Goal: Download file/media

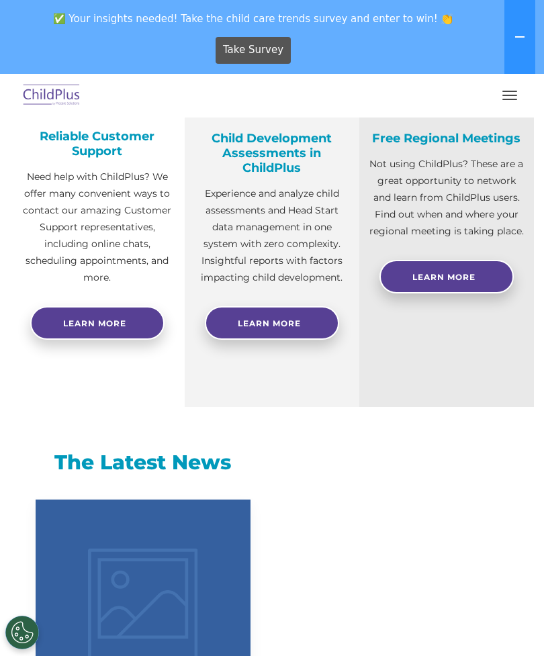
select select "MEDIUM"
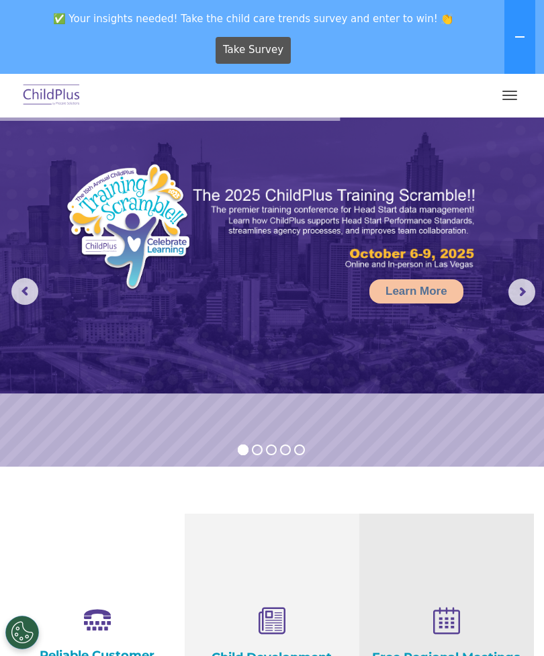
click at [521, 85] on button "button" at bounding box center [510, 95] width 28 height 21
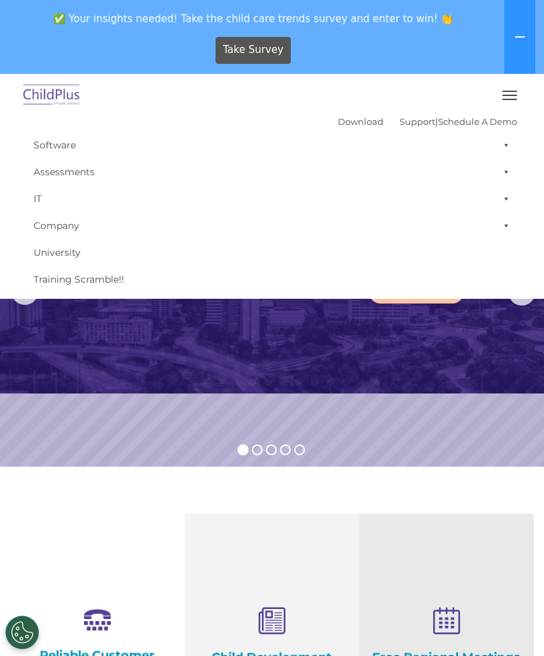
click at [58, 146] on link "Software" at bounding box center [272, 145] width 490 height 27
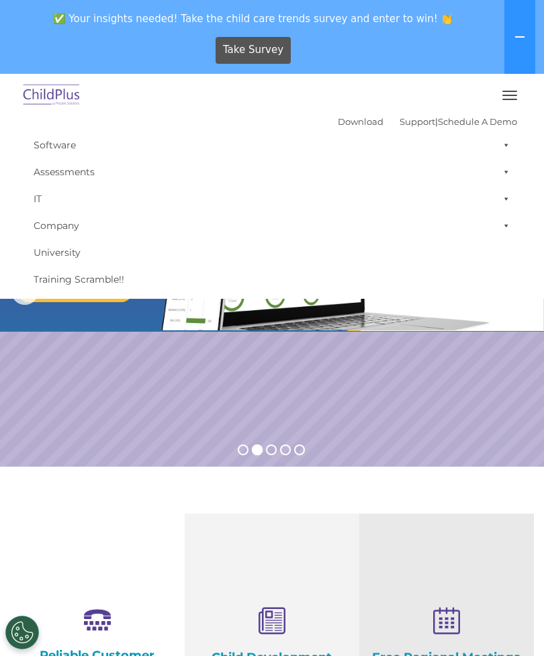
click at [342, 121] on link "Download" at bounding box center [361, 121] width 46 height 11
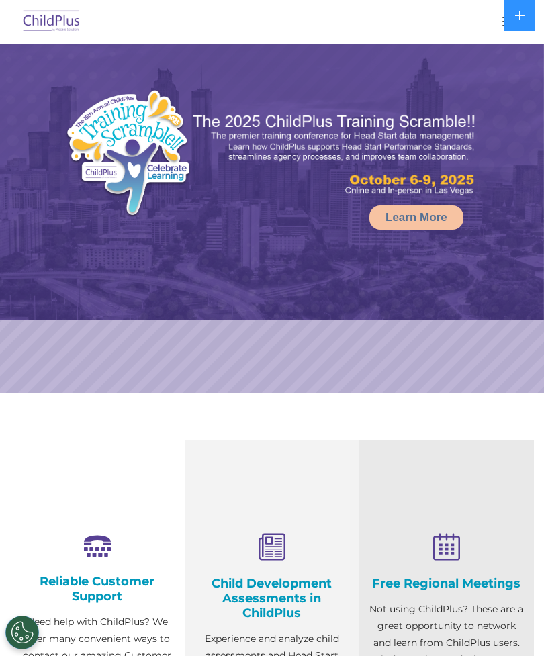
select select "MEDIUM"
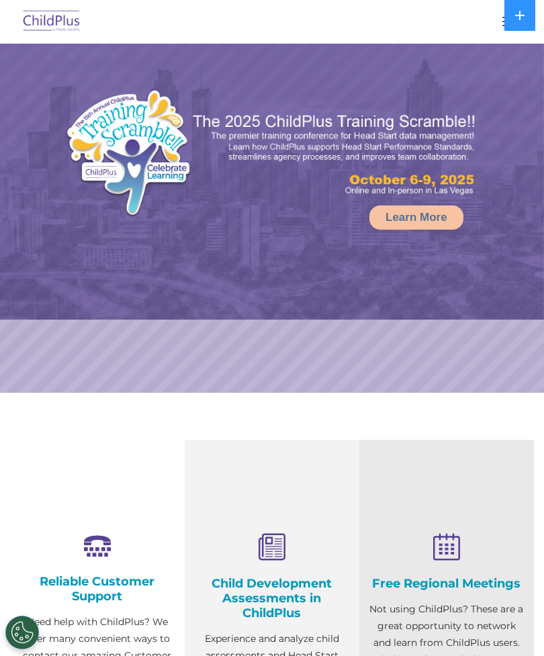
select select "MEDIUM"
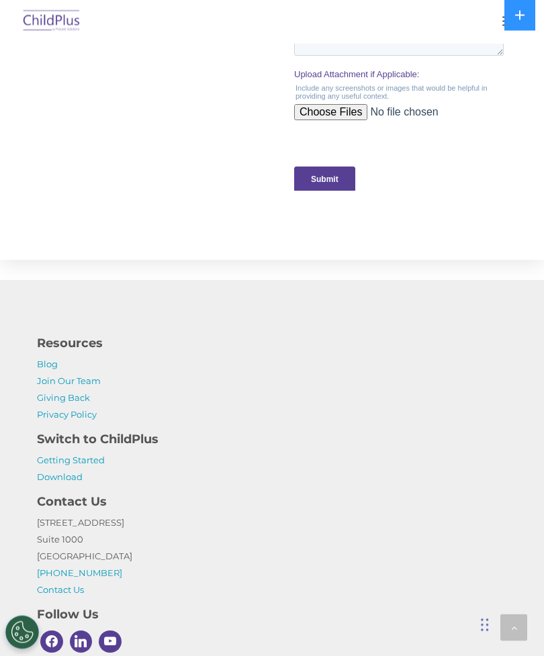
scroll to position [1473, 0]
click at [75, 473] on link "Download" at bounding box center [60, 476] width 46 height 11
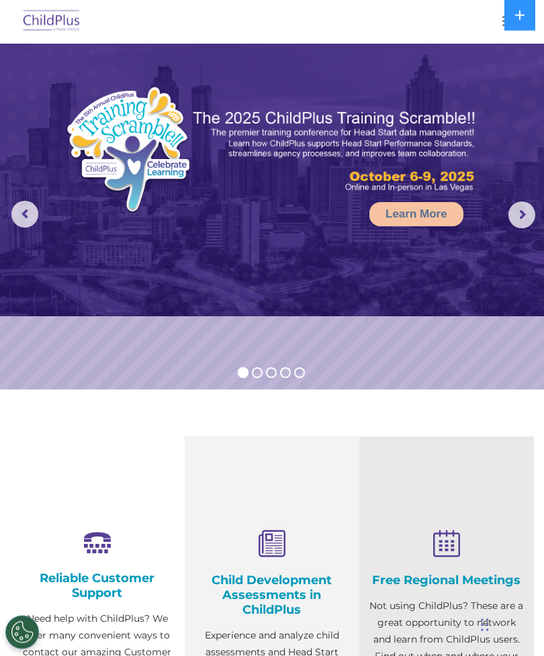
scroll to position [0, 0]
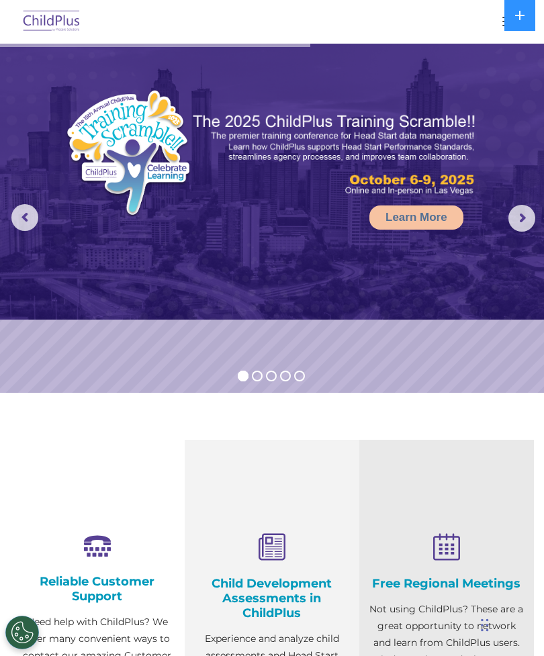
click at [527, 9] on button at bounding box center [519, 15] width 31 height 31
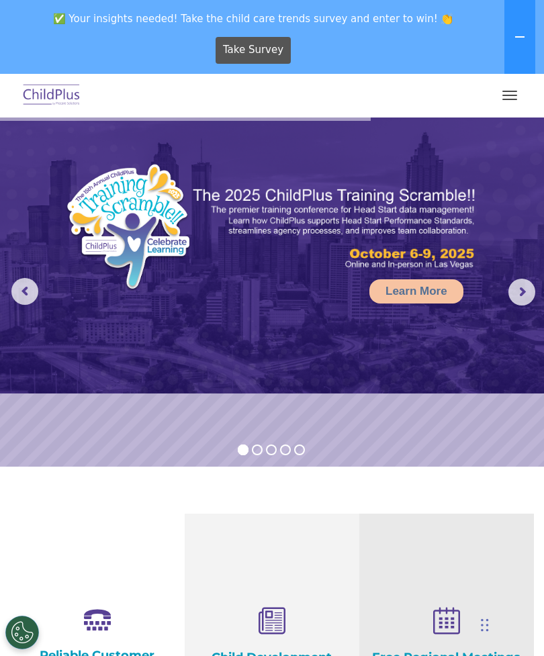
click at [511, 87] on button "button" at bounding box center [510, 95] width 28 height 21
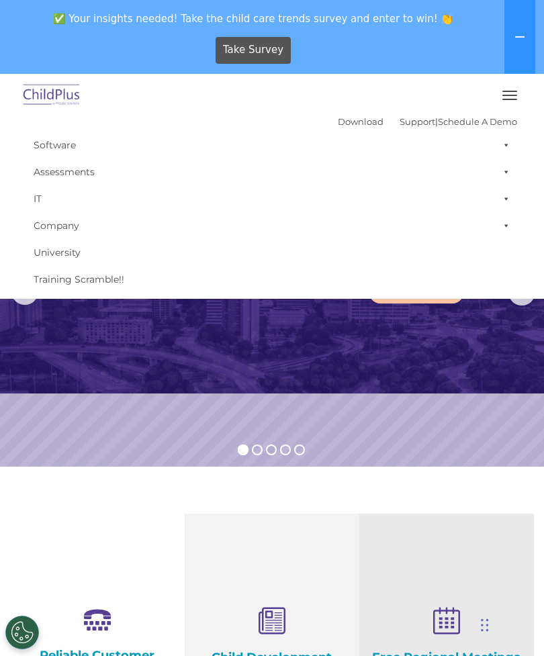
click at [347, 126] on link "Download" at bounding box center [361, 121] width 46 height 11
